Goal: Information Seeking & Learning: Learn about a topic

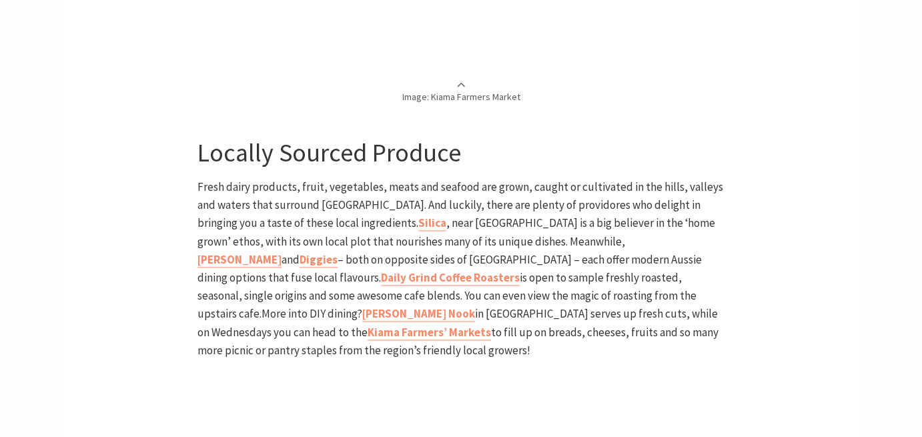
scroll to position [1734, 0]
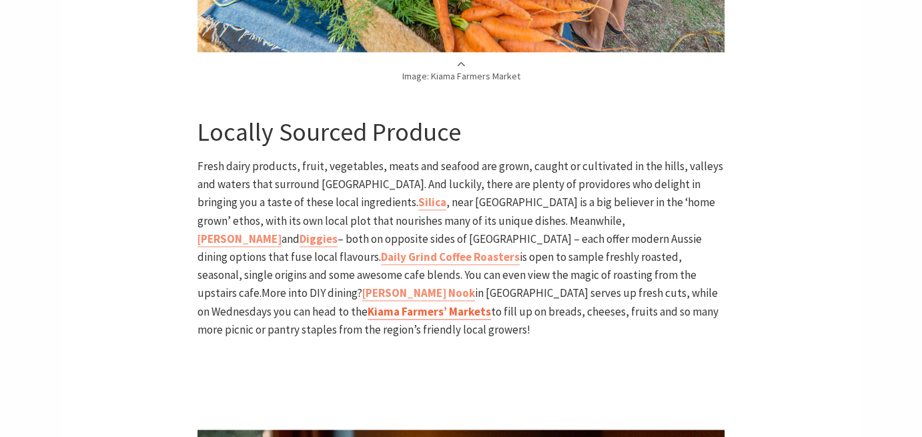
click at [491, 304] on b "Kiama Farmers’ Markets" at bounding box center [429, 311] width 123 height 15
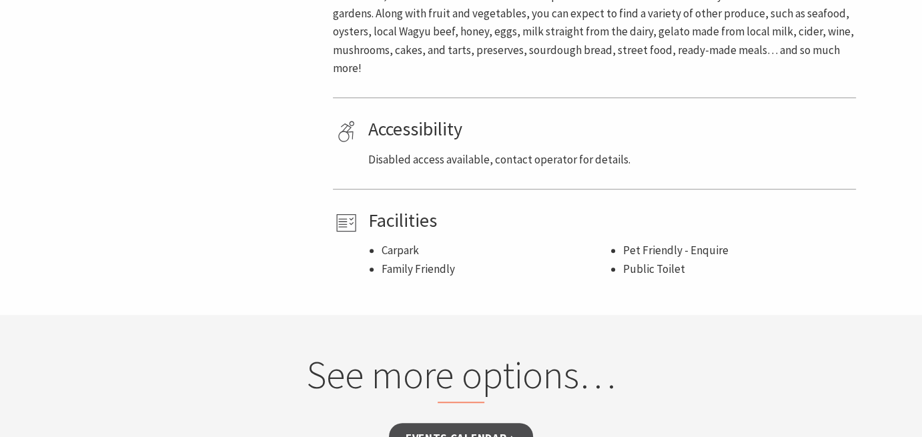
scroll to position [534, 0]
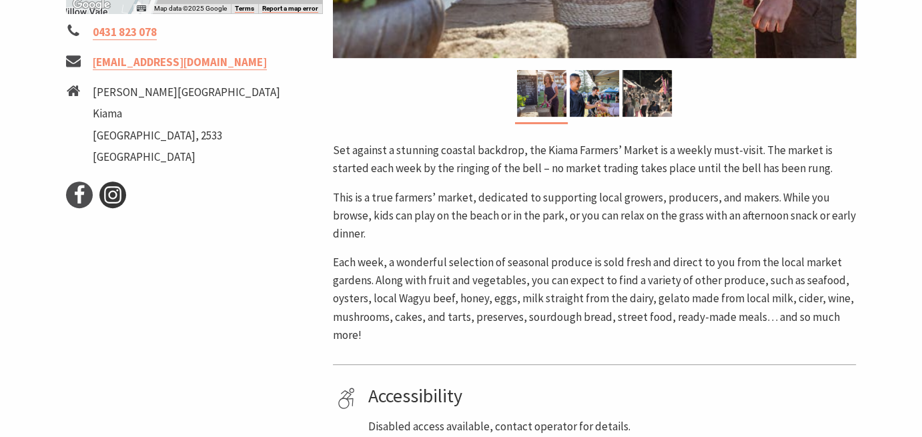
click at [117, 198] on icon at bounding box center [113, 195] width 20 height 20
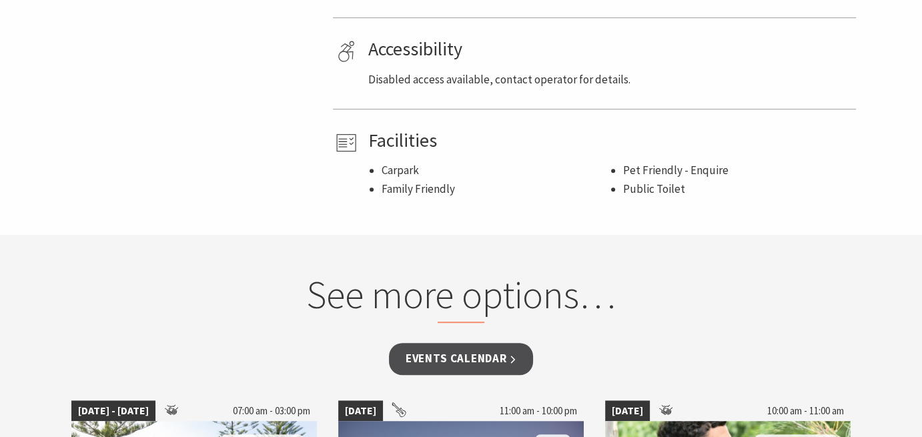
scroll to position [1001, 0]
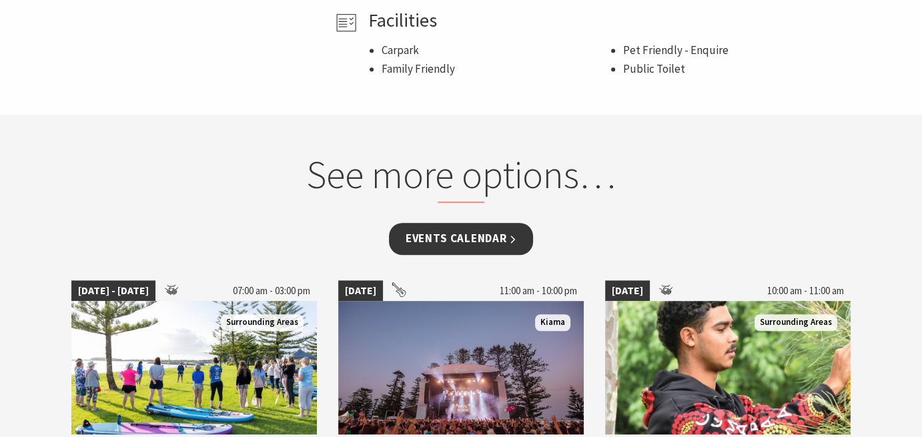
click at [443, 234] on link "Events Calendar" at bounding box center [461, 238] width 145 height 31
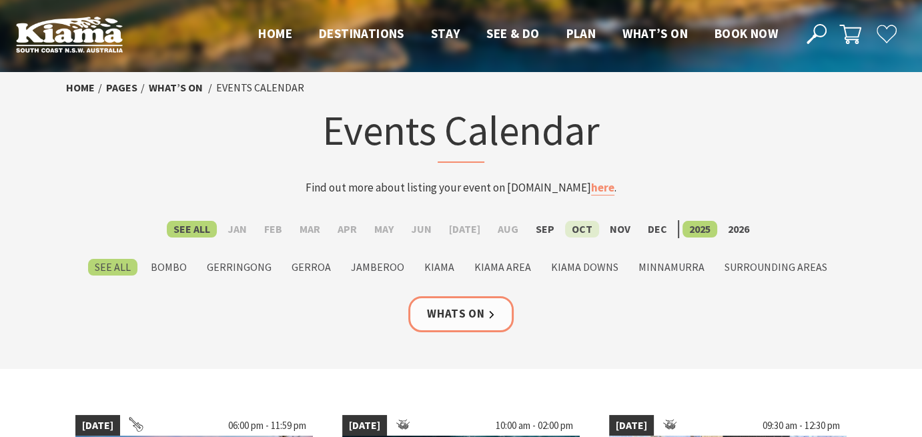
click at [574, 231] on label "Oct" at bounding box center [582, 229] width 34 height 17
click at [0, 0] on input "Oct" at bounding box center [0, 0] width 0 height 0
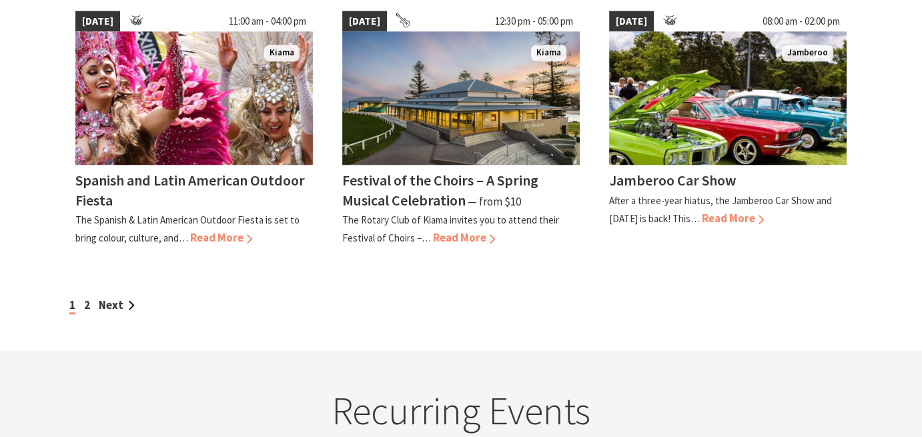
scroll to position [1201, 0]
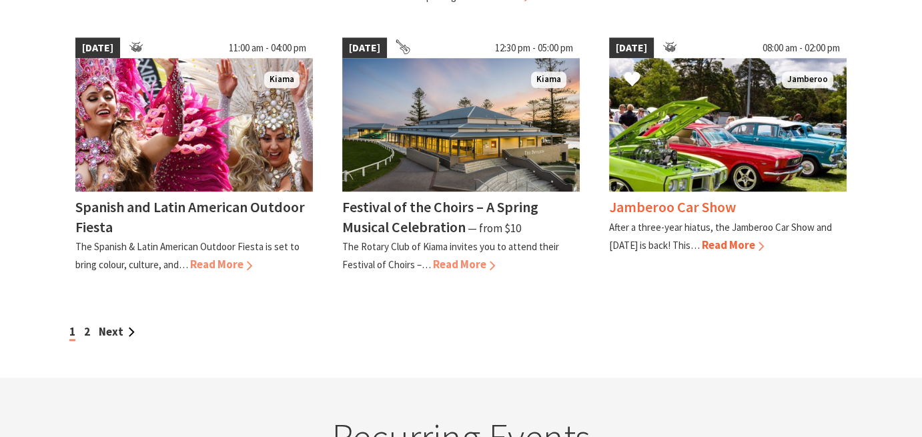
click at [752, 237] on span "Read More" at bounding box center [733, 244] width 62 height 15
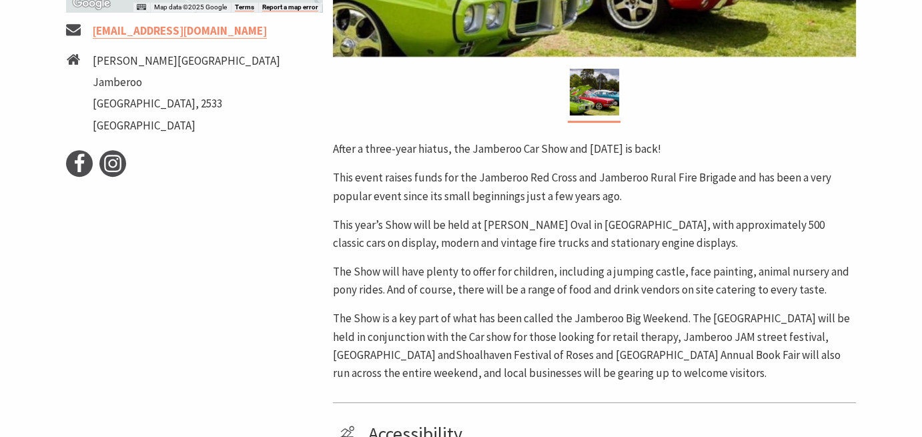
scroll to position [600, 0]
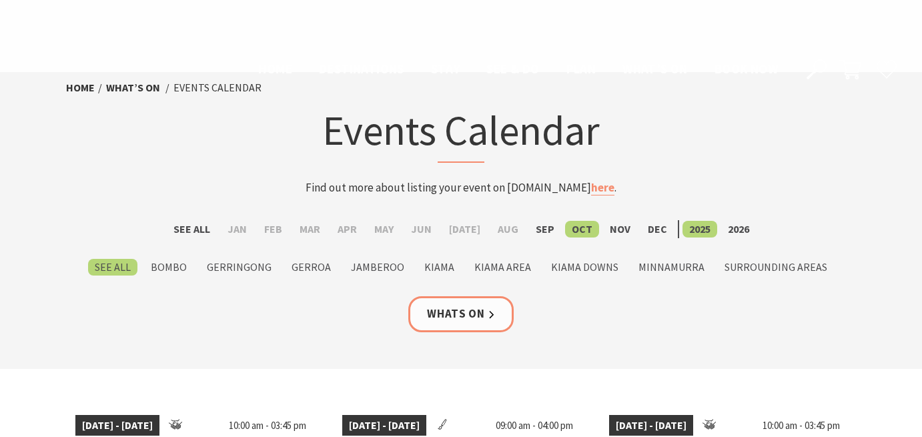
scroll to position [1201, 0]
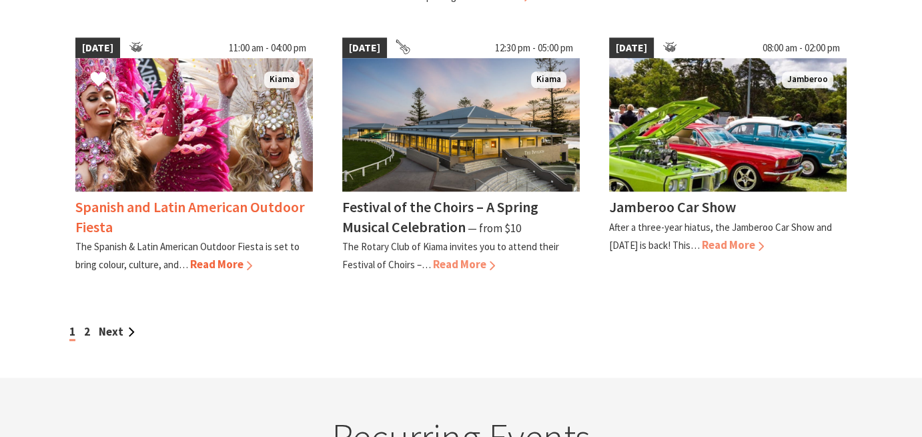
click at [209, 261] on span "Read More" at bounding box center [221, 264] width 62 height 15
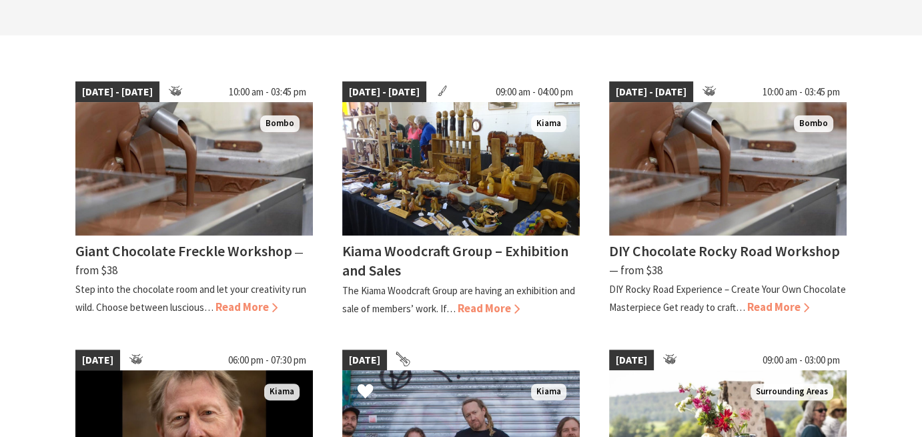
scroll to position [133, 0]
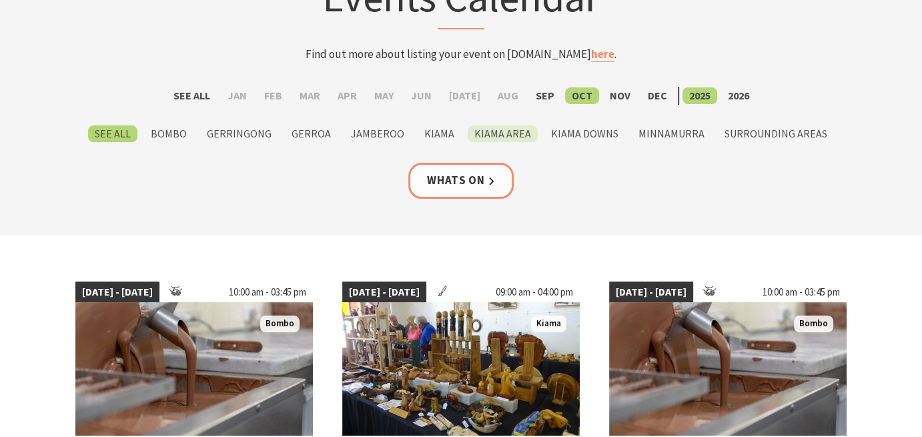
click at [480, 134] on label "Kiama Area" at bounding box center [503, 133] width 70 height 17
click at [0, 0] on input "Kiama Area" at bounding box center [0, 0] width 0 height 0
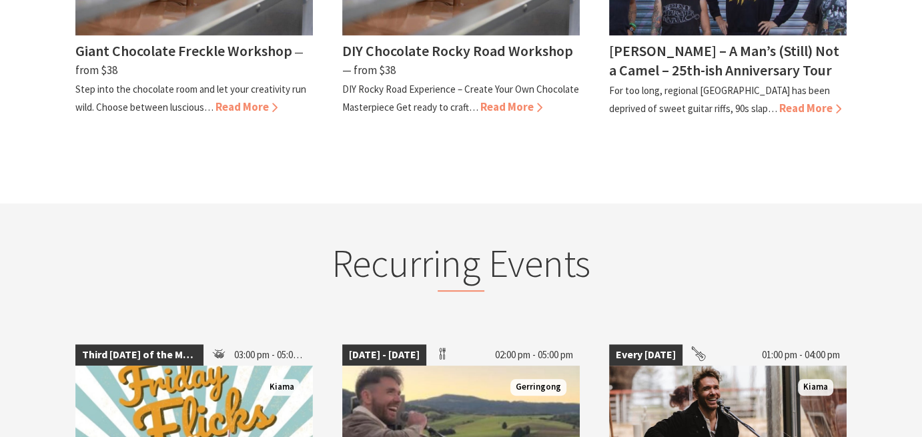
scroll to position [133, 0]
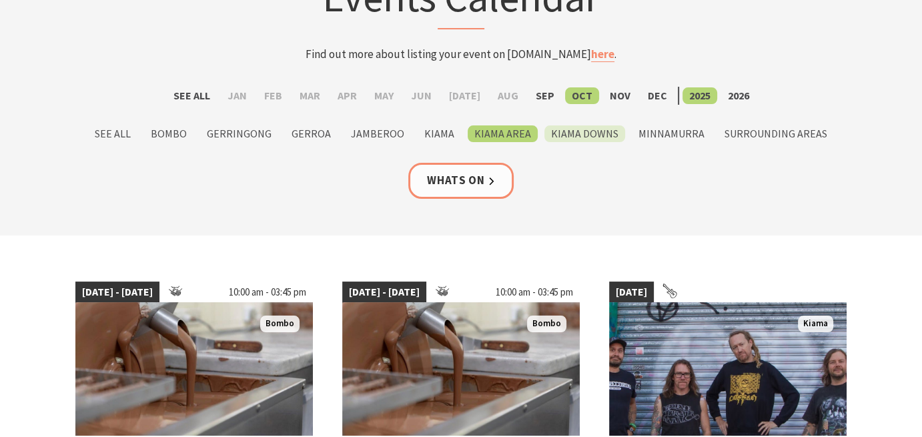
click at [585, 130] on label "Kiama Downs" at bounding box center [584, 133] width 81 height 17
click at [0, 0] on input "Kiama Downs" at bounding box center [0, 0] width 0 height 0
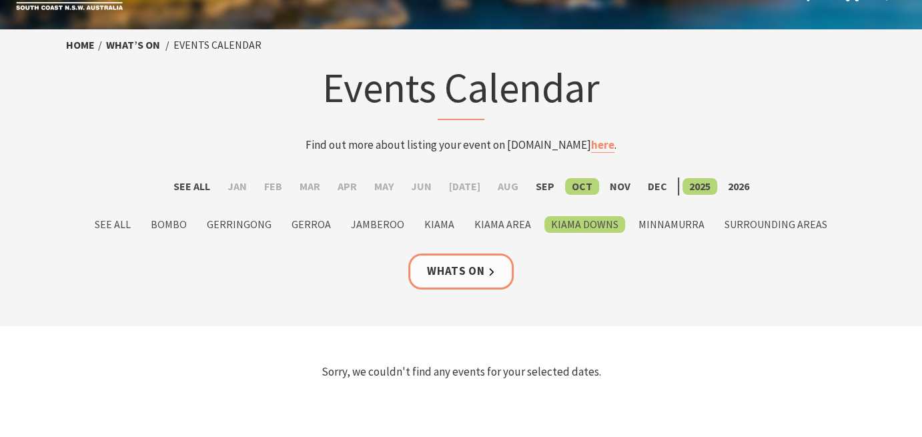
scroll to position [200, 0]
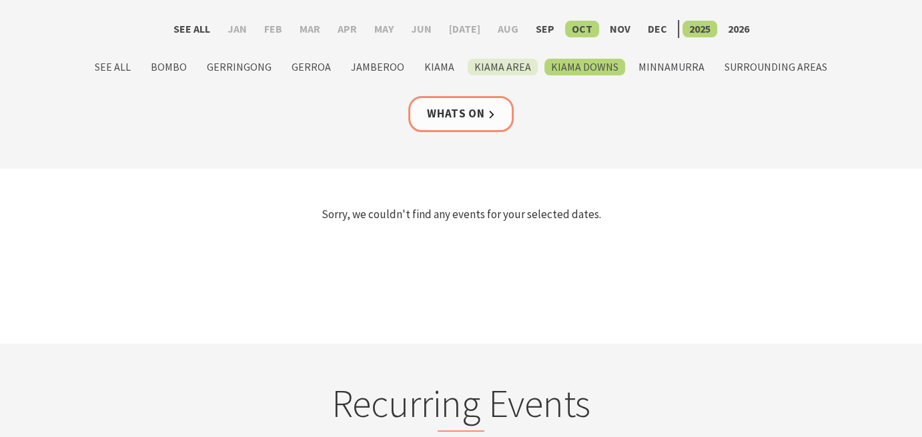
click at [494, 62] on label "Kiama Area" at bounding box center [503, 67] width 70 height 17
click at [0, 0] on input "Kiama Area" at bounding box center [0, 0] width 0 height 0
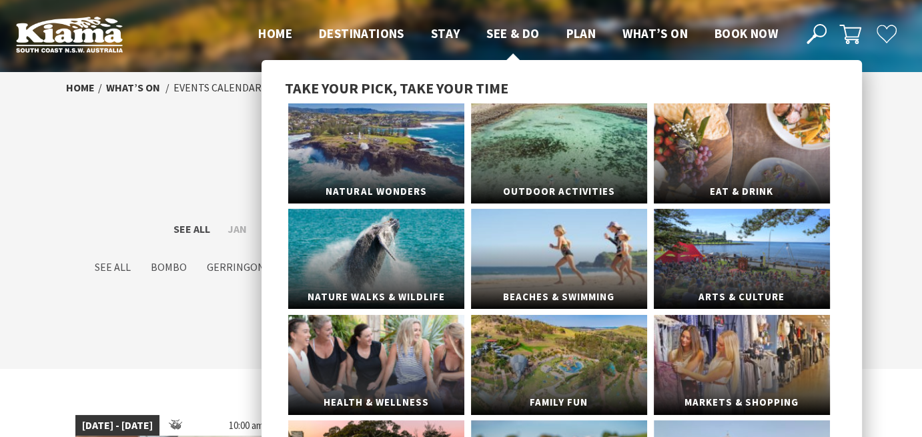
click at [506, 29] on span "See & Do" at bounding box center [512, 33] width 53 height 16
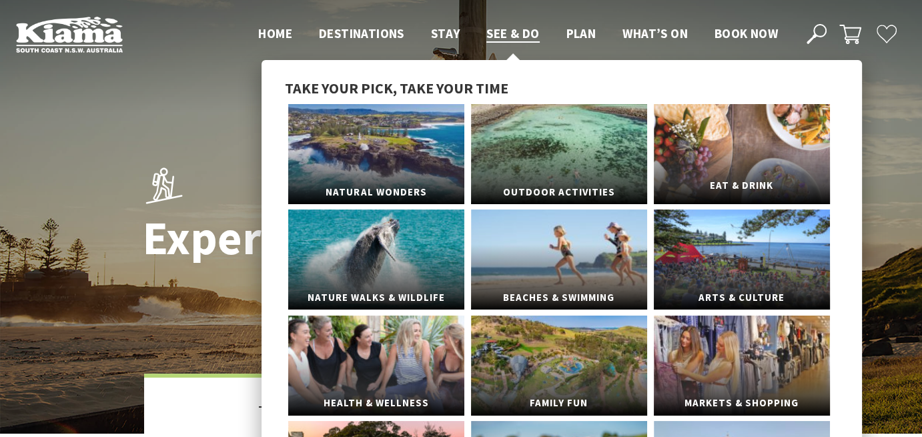
click at [770, 173] on span "Eat & Drink" at bounding box center [742, 185] width 176 height 25
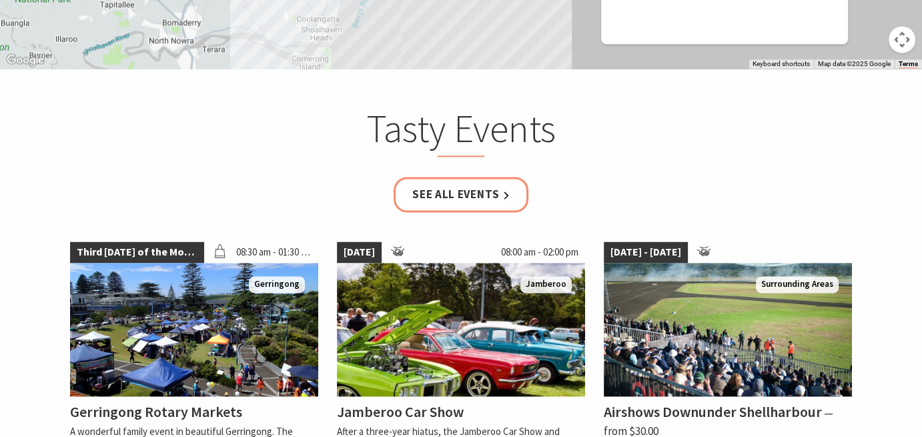
scroll to position [2001, 0]
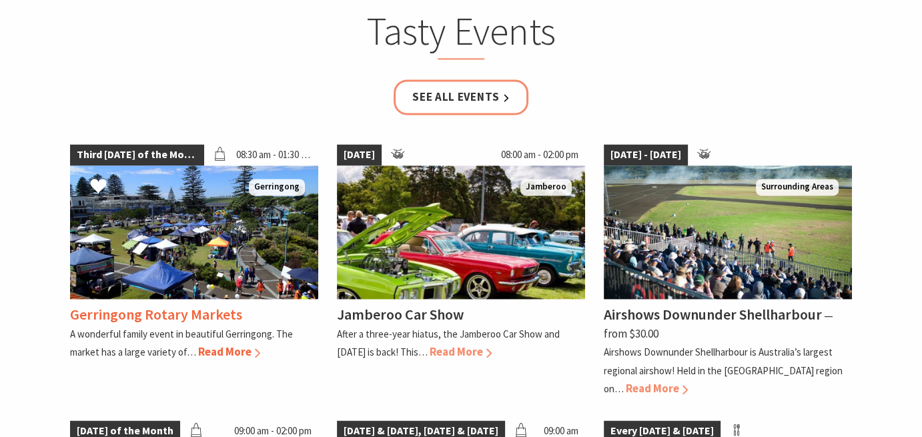
click at [225, 344] on span "Read More" at bounding box center [229, 351] width 62 height 15
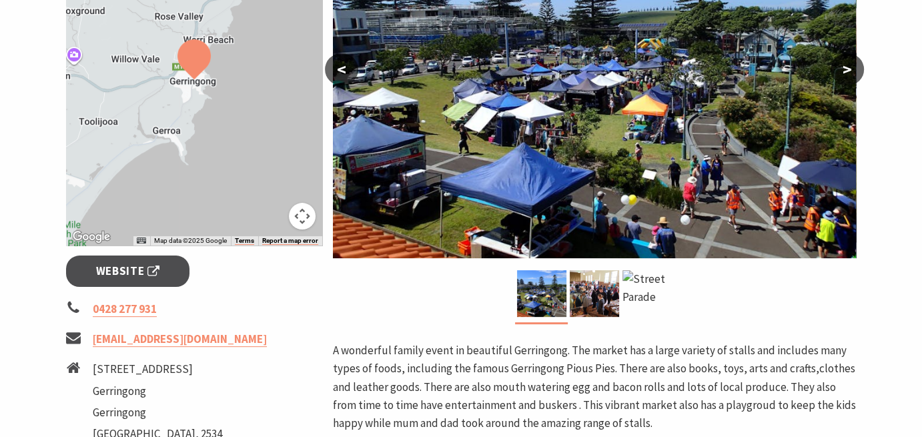
scroll to position [534, 0]
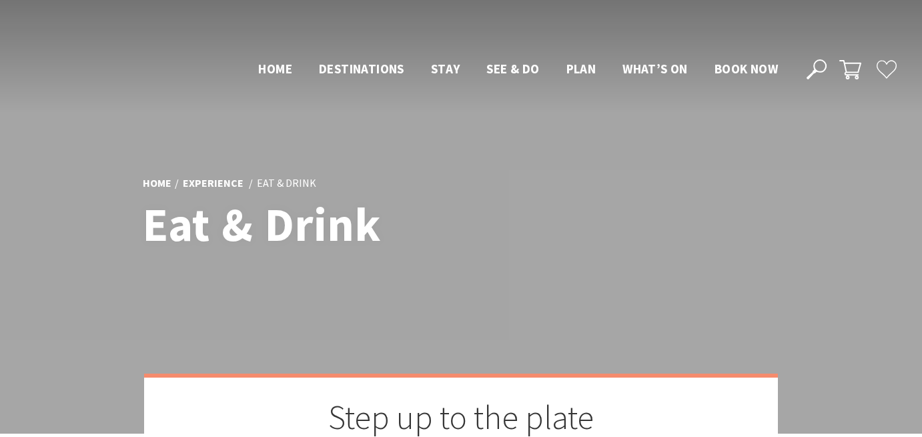
scroll to position [1522, 0]
